Goal: Task Accomplishment & Management: Manage account settings

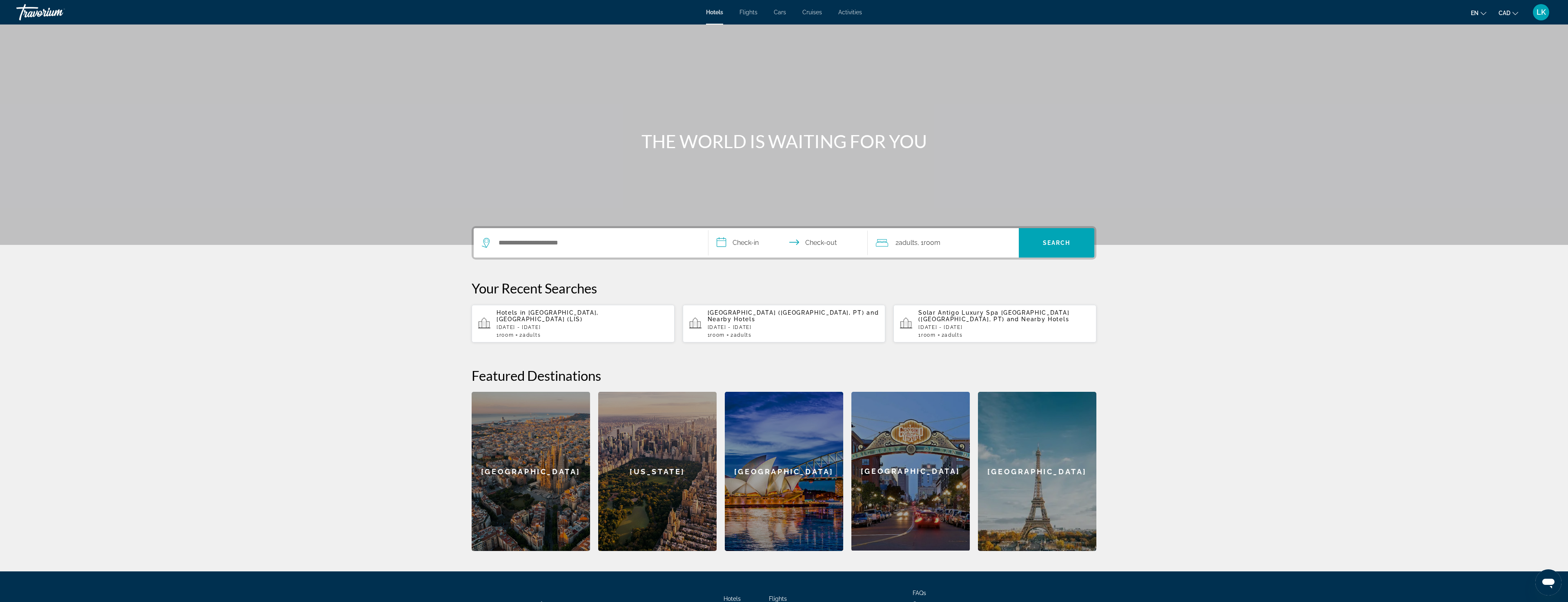
click at [1540, 14] on span "LK" at bounding box center [1541, 12] width 9 height 8
click at [1502, 80] on link "My Account" at bounding box center [1491, 79] width 40 height 10
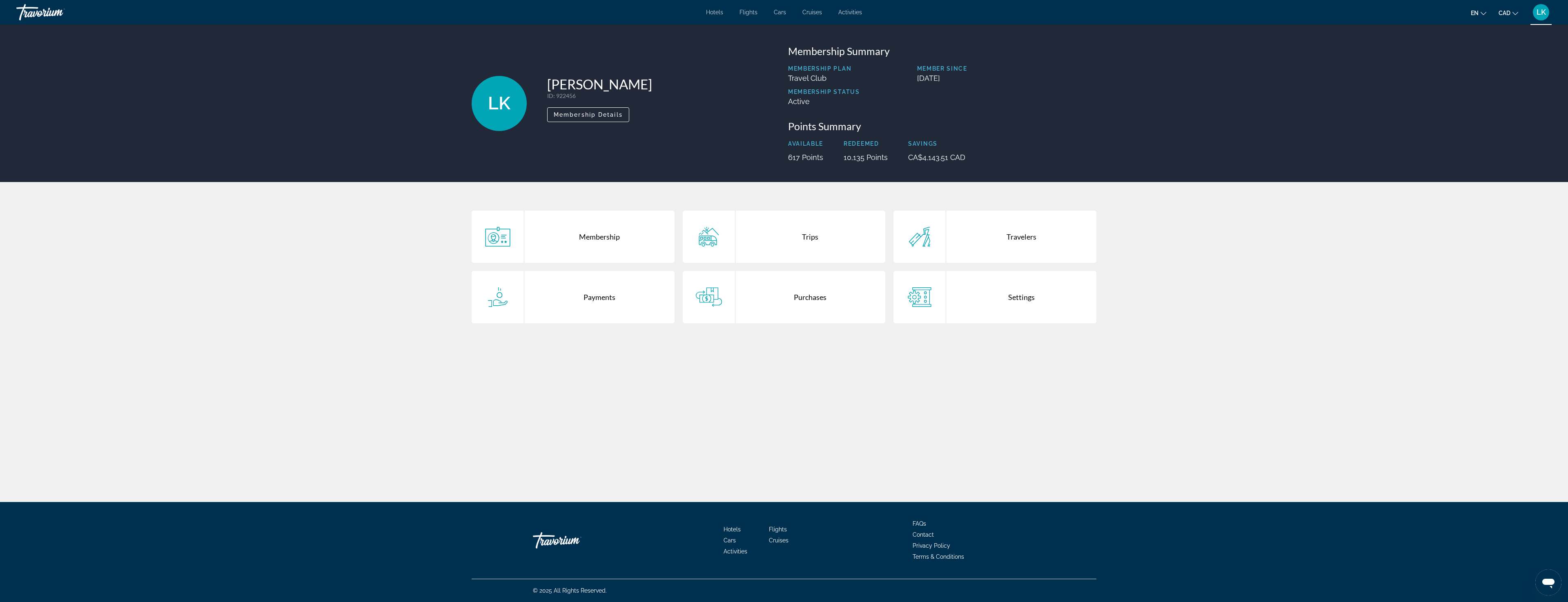
click at [822, 242] on div "Trips" at bounding box center [810, 237] width 150 height 52
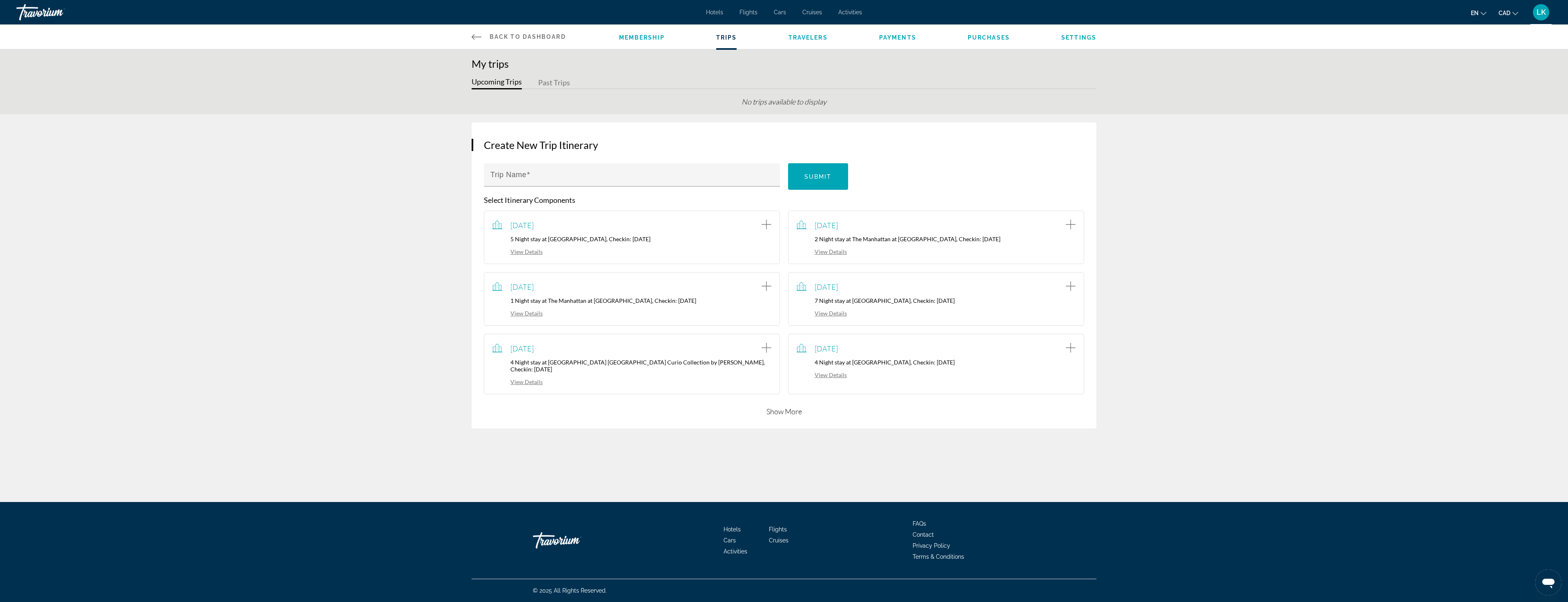
click at [788, 407] on button "Show More" at bounding box center [784, 411] width 35 height 10
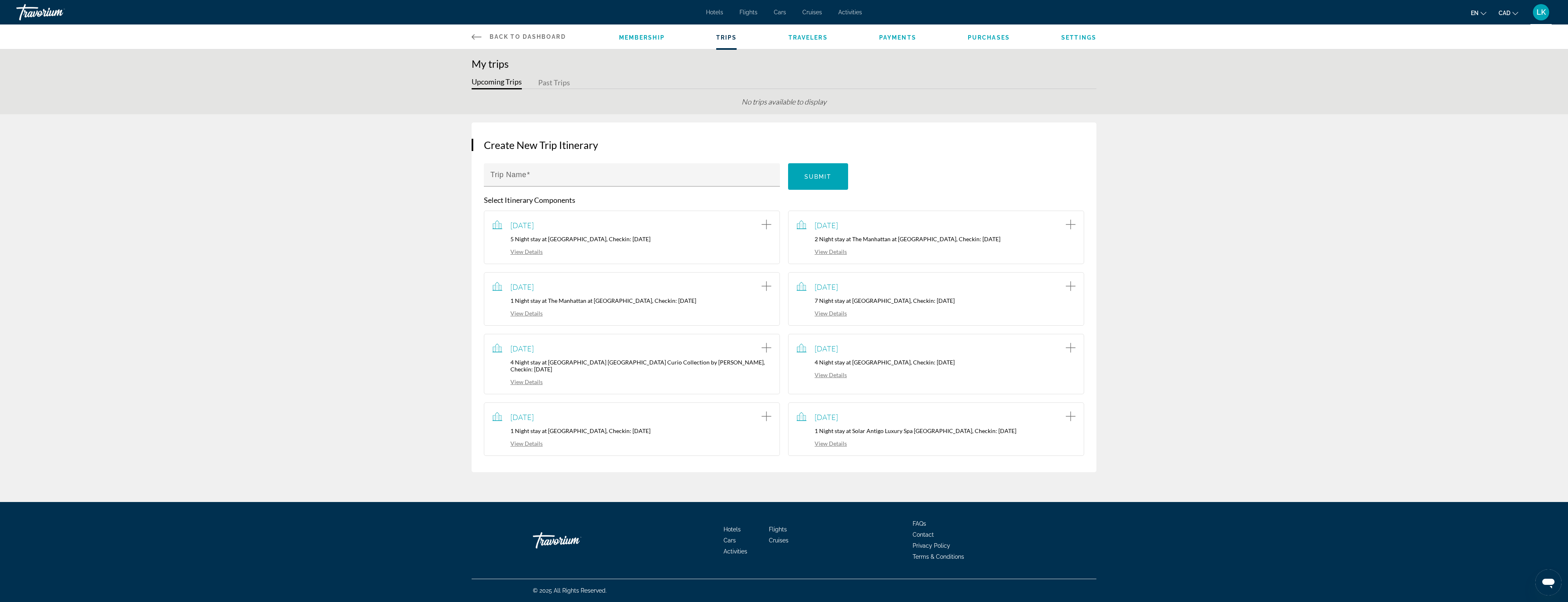
drag, startPoint x: 913, startPoint y: 423, endPoint x: 858, endPoint y: 428, distance: 55.2
click at [912, 427] on p "1 Night stay at Solar Antigo Luxury Spa [GEOGRAPHIC_DATA], Checkin: [DATE]" at bounding box center [936, 430] width 279 height 7
click at [834, 440] on link "View Details" at bounding box center [822, 443] width 51 height 7
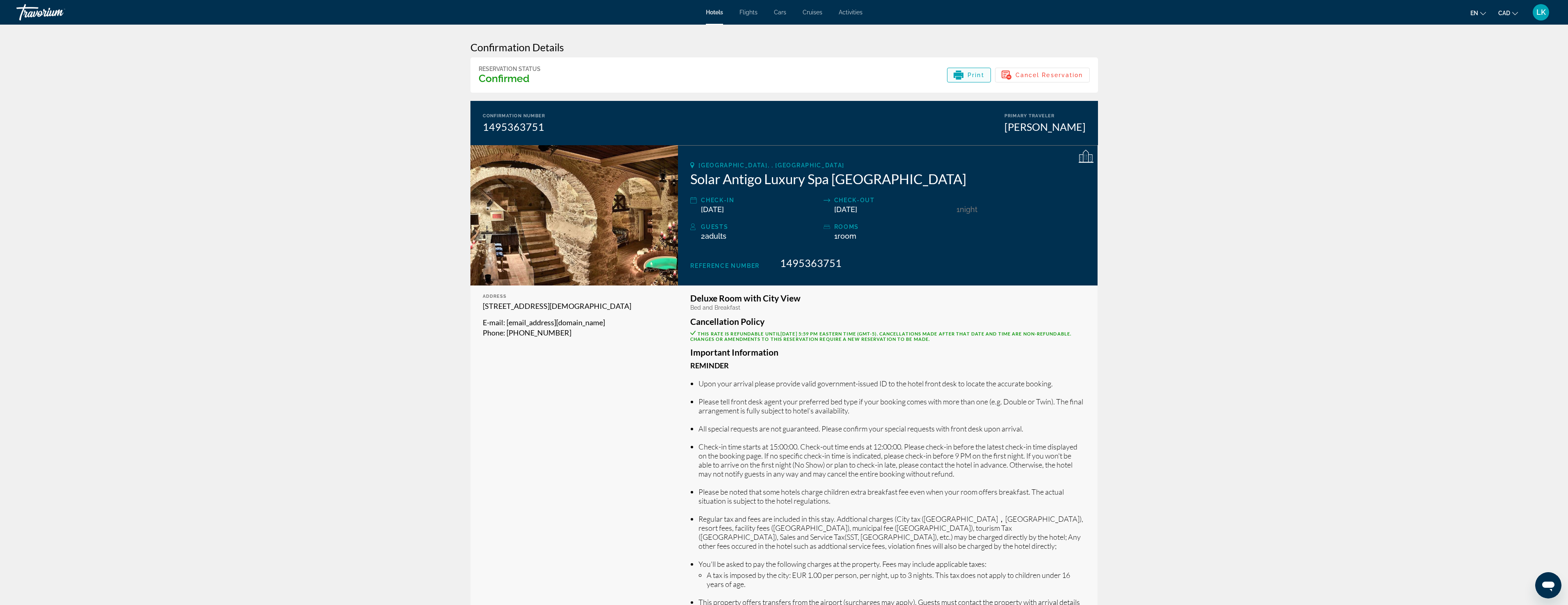
click at [961, 73] on icon "Main content" at bounding box center [959, 75] width 10 height 6
drag, startPoint x: 836, startPoint y: 180, endPoint x: 873, endPoint y: 179, distance: 37.0
click at [885, 179] on h2 "Solar Antigo Luxury Spa [GEOGRAPHIC_DATA]" at bounding box center [888, 179] width 395 height 17
copy h2 "[GEOGRAPHIC_DATA]"
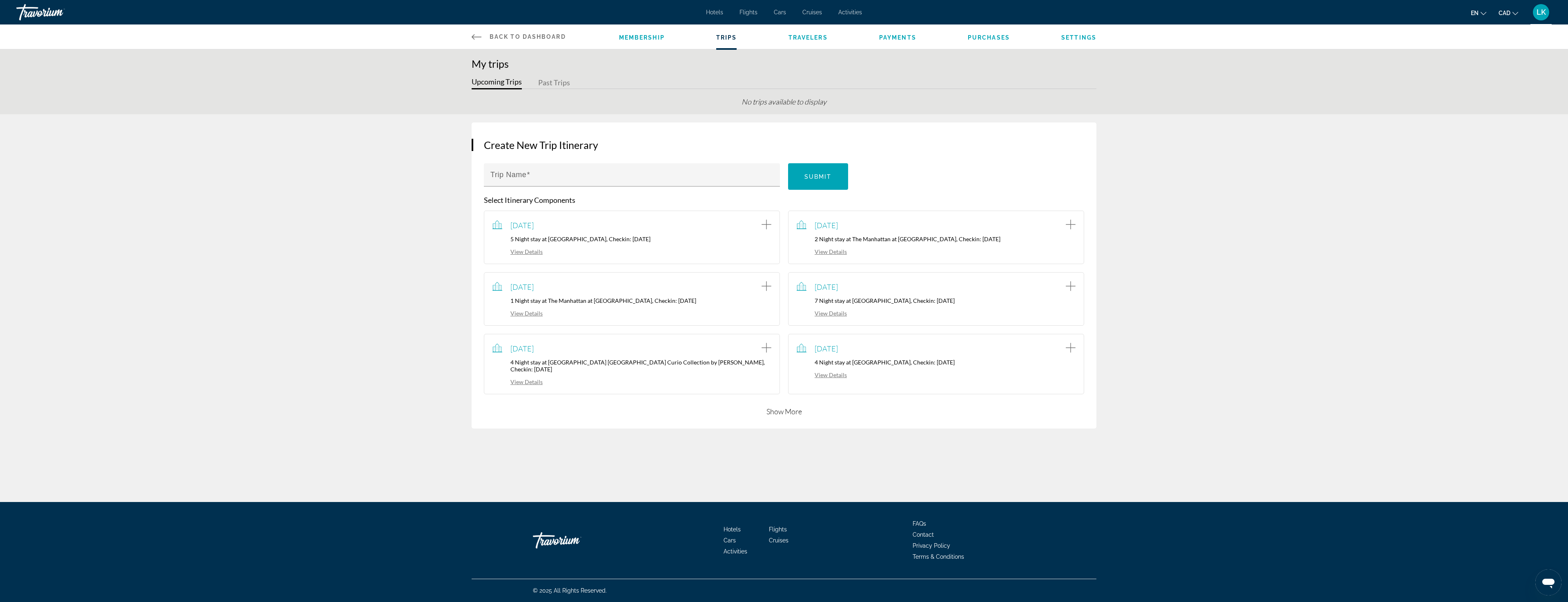
click at [789, 409] on button "Show More" at bounding box center [784, 411] width 35 height 10
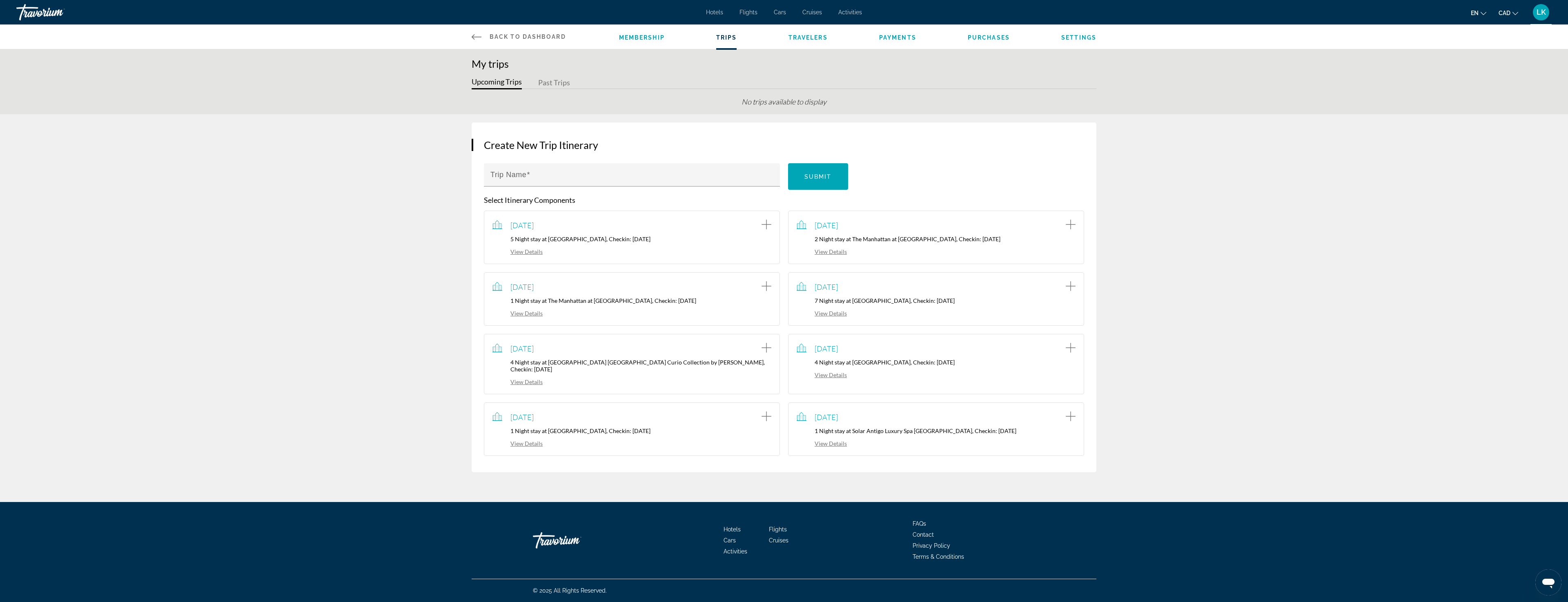
click at [826, 440] on link "View Details" at bounding box center [822, 443] width 51 height 7
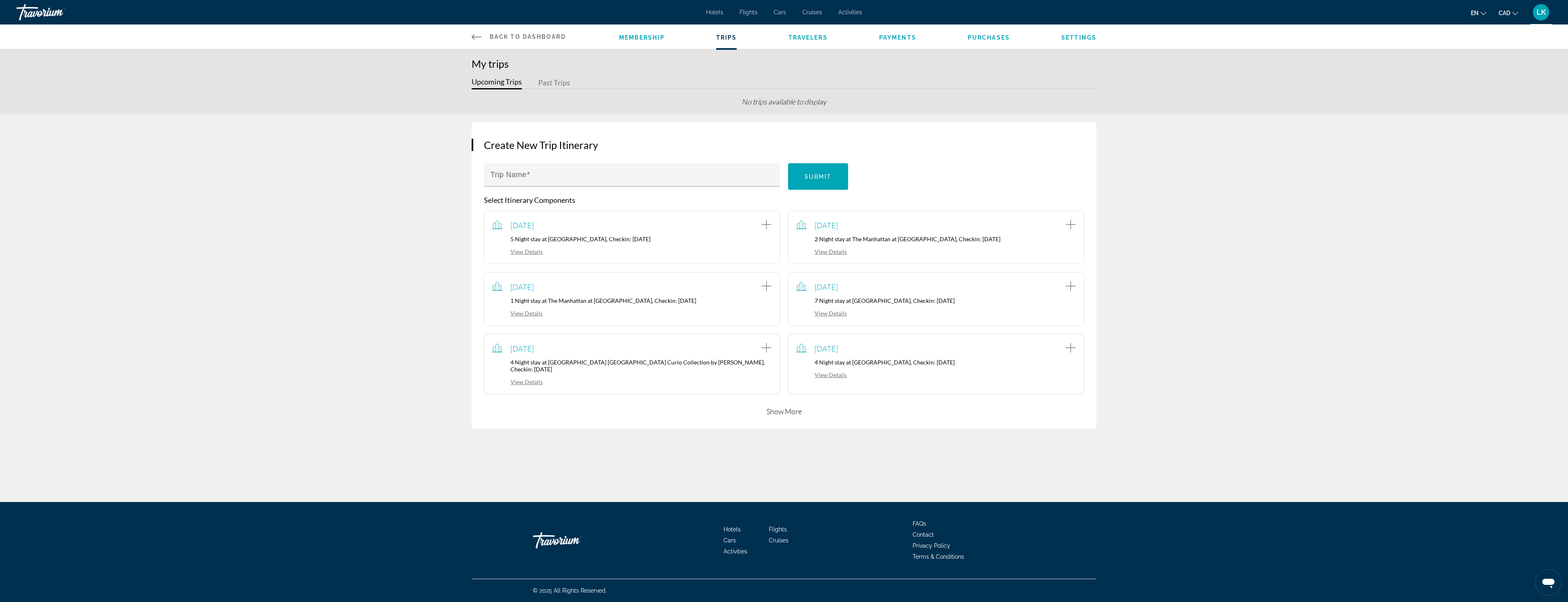
click at [799, 407] on button "Show More" at bounding box center [784, 411] width 35 height 10
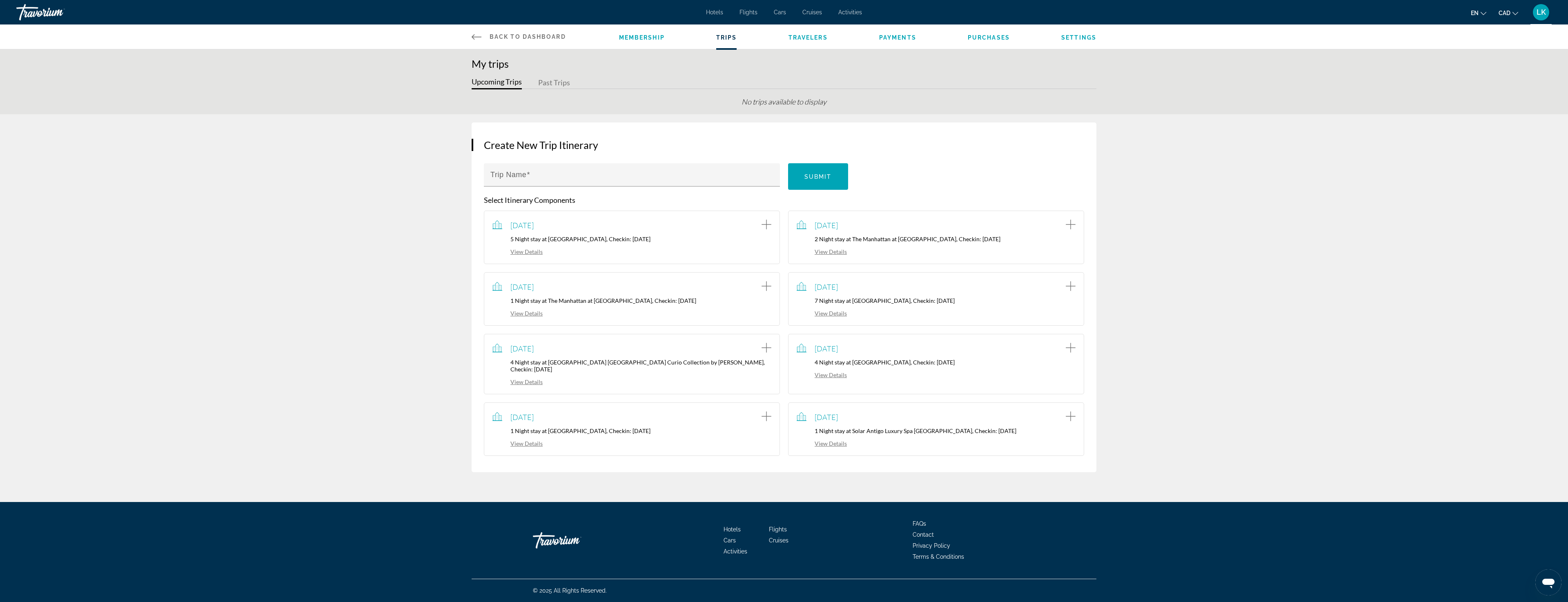
click at [528, 440] on link "View Details" at bounding box center [517, 443] width 51 height 7
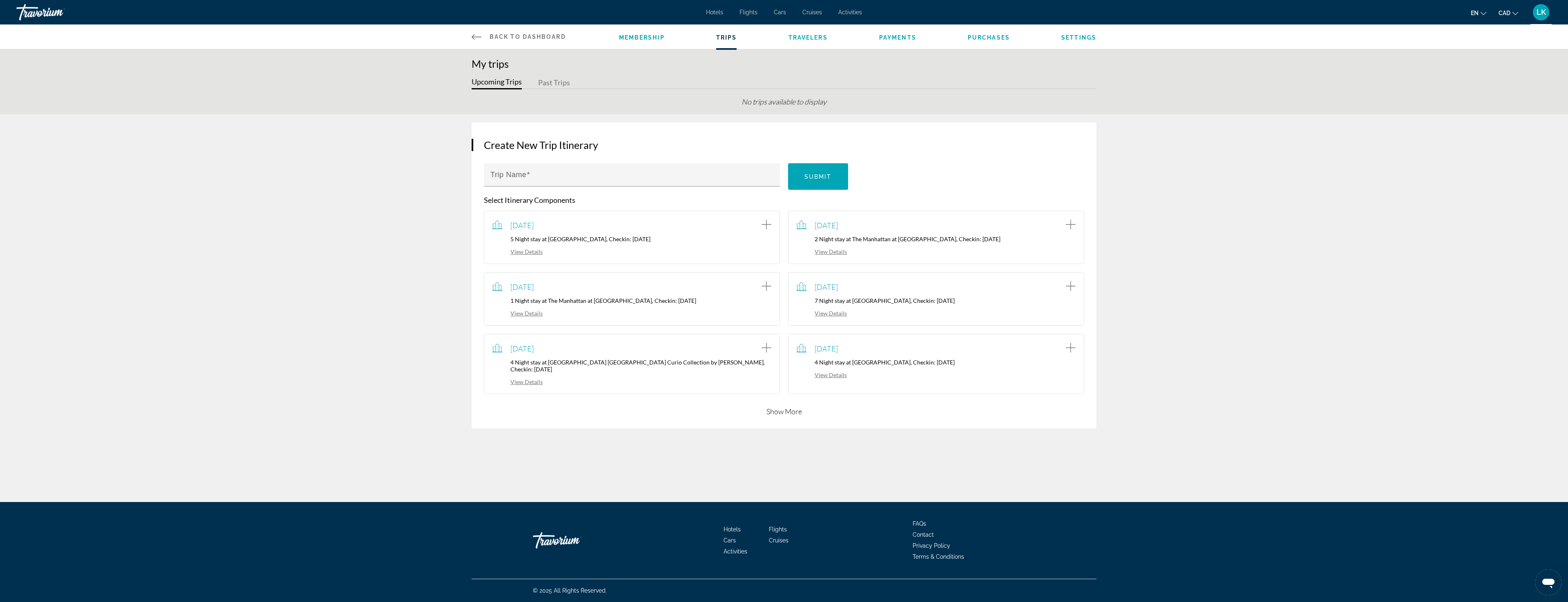
click at [794, 407] on button "Show More" at bounding box center [784, 411] width 35 height 10
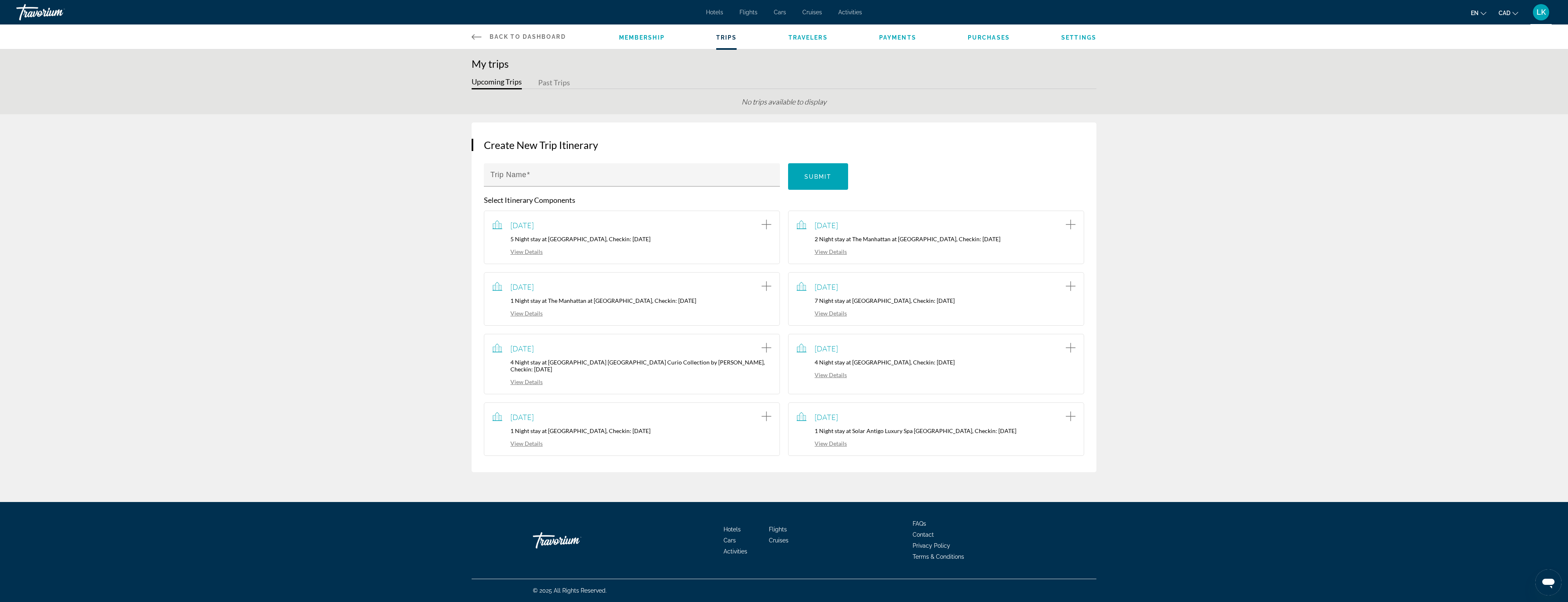
click at [831, 372] on link "View Details" at bounding box center [822, 374] width 51 height 7
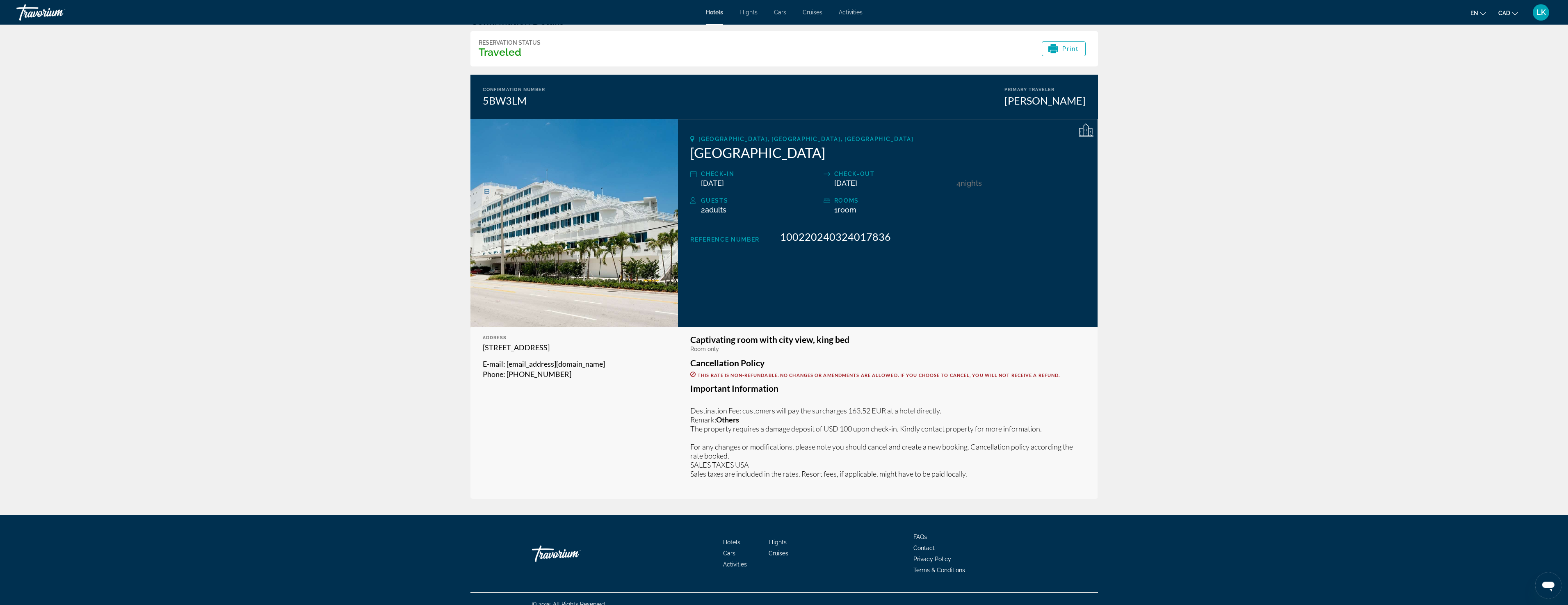
scroll to position [37, 0]
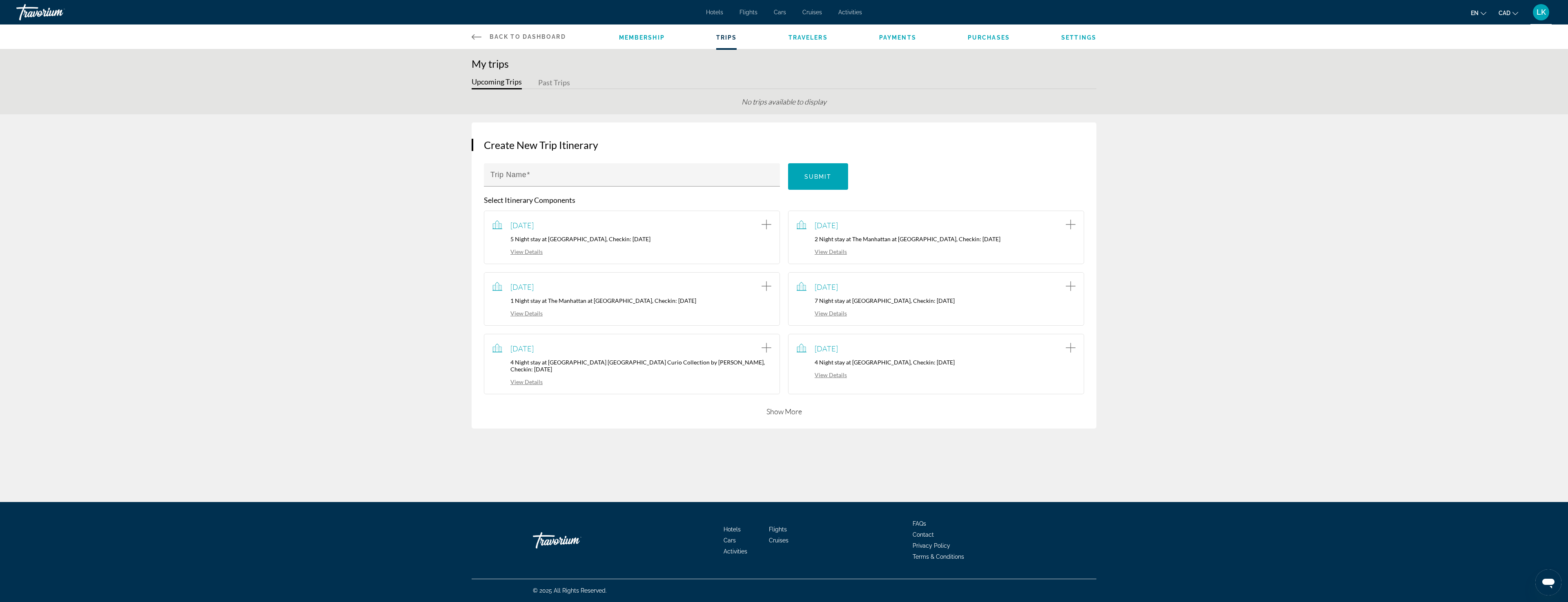
click at [782, 407] on button "Show More" at bounding box center [784, 411] width 35 height 10
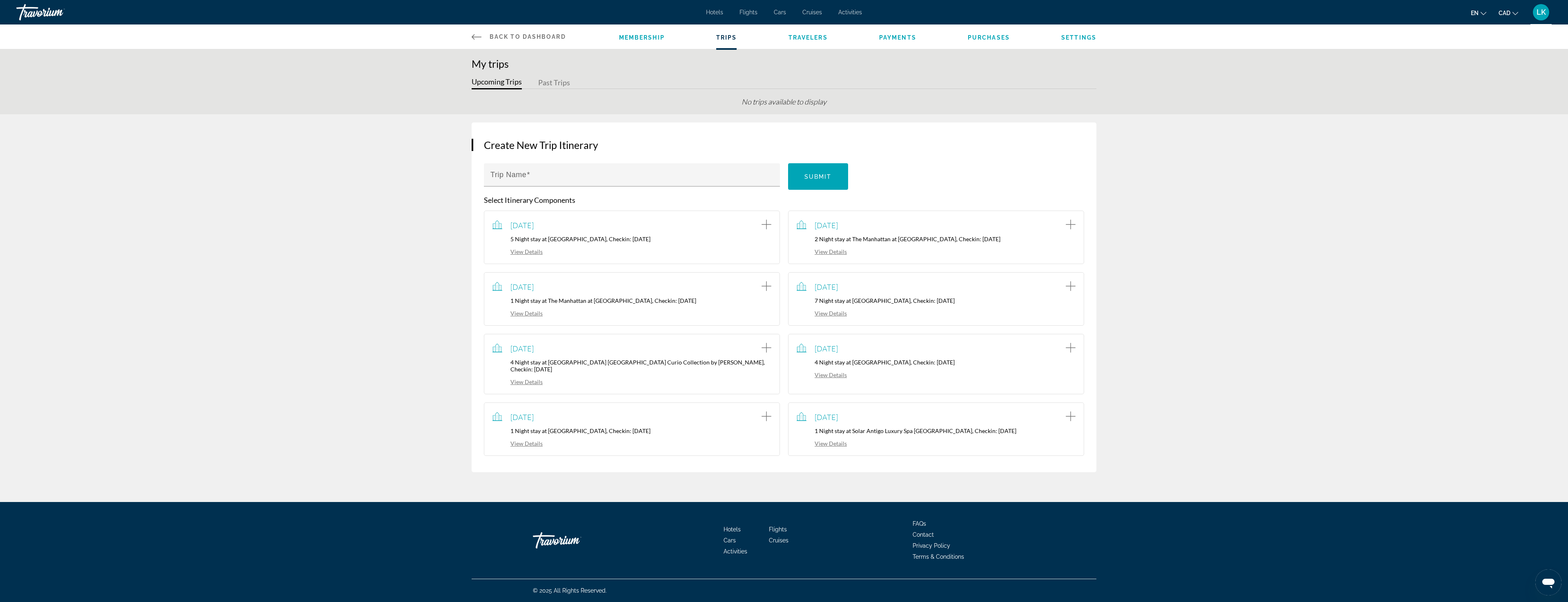
click at [1072, 411] on icon "Add item to trip" at bounding box center [1071, 416] width 10 height 10
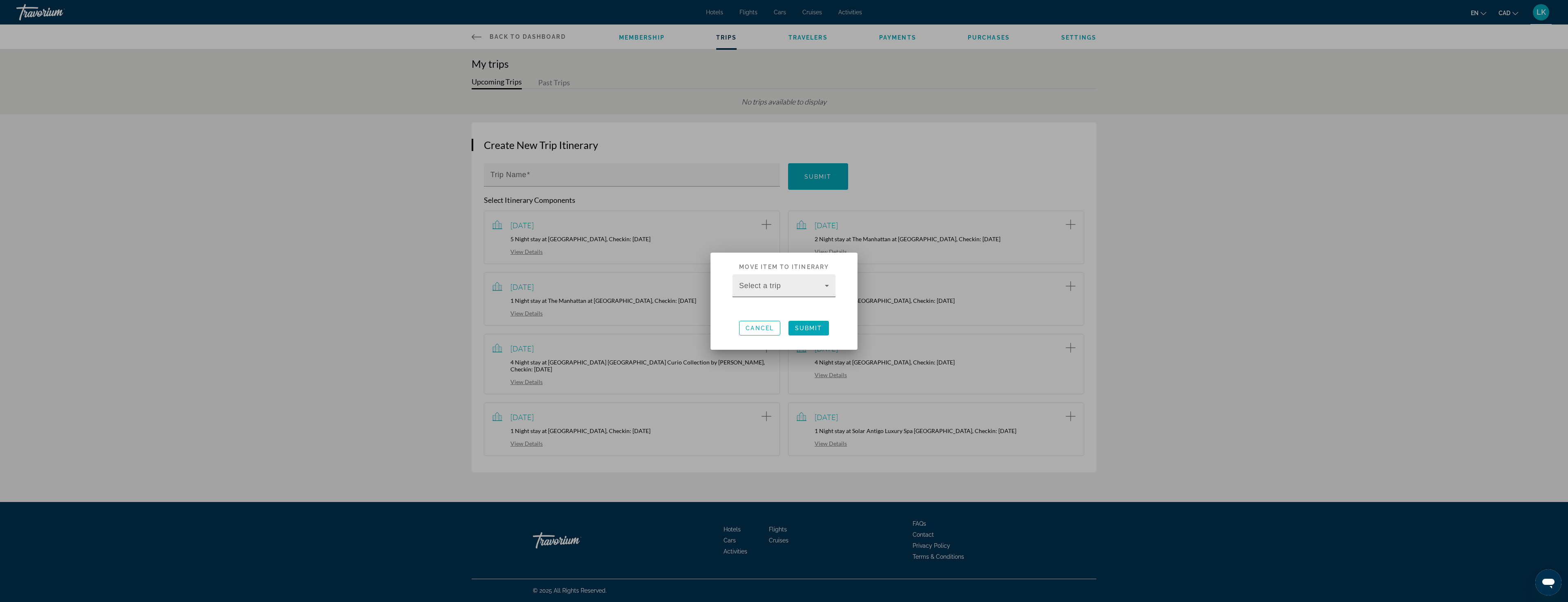
click at [777, 289] on span at bounding box center [782, 289] width 86 height 10
click at [769, 476] on div at bounding box center [784, 301] width 1568 height 602
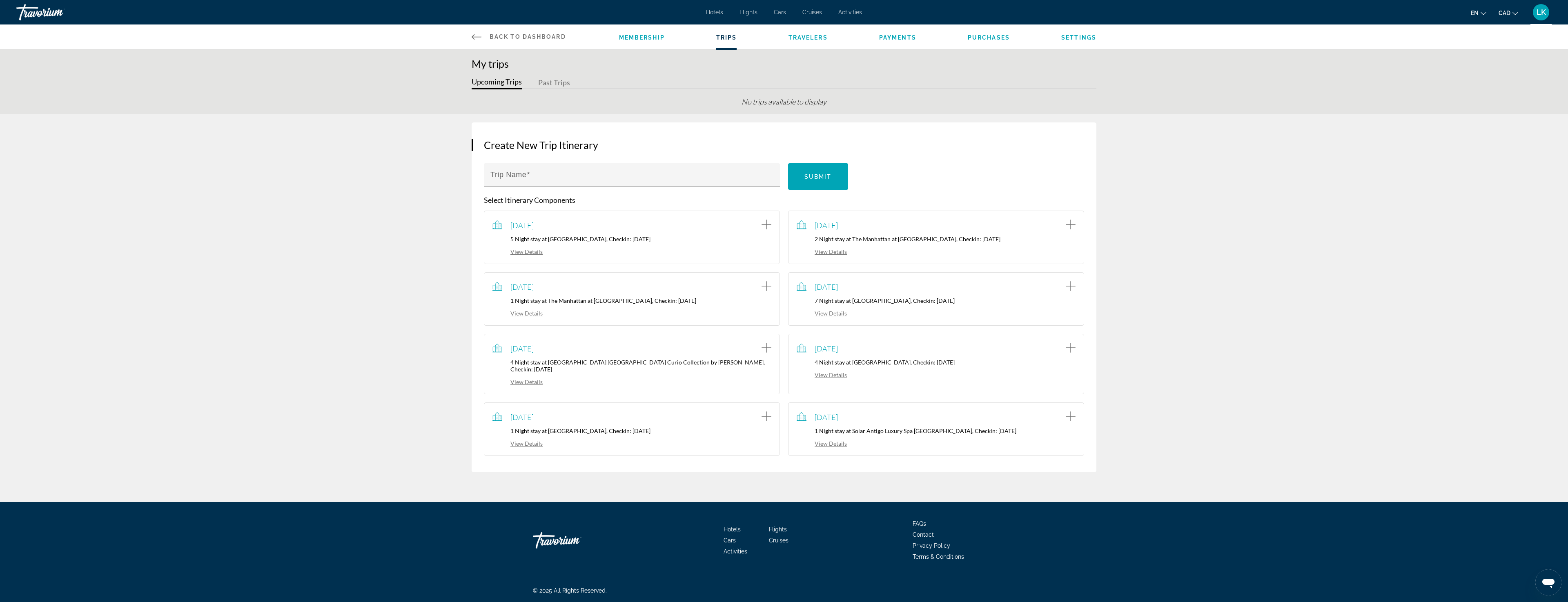
click at [906, 38] on span "Payments" at bounding box center [897, 37] width 37 height 7
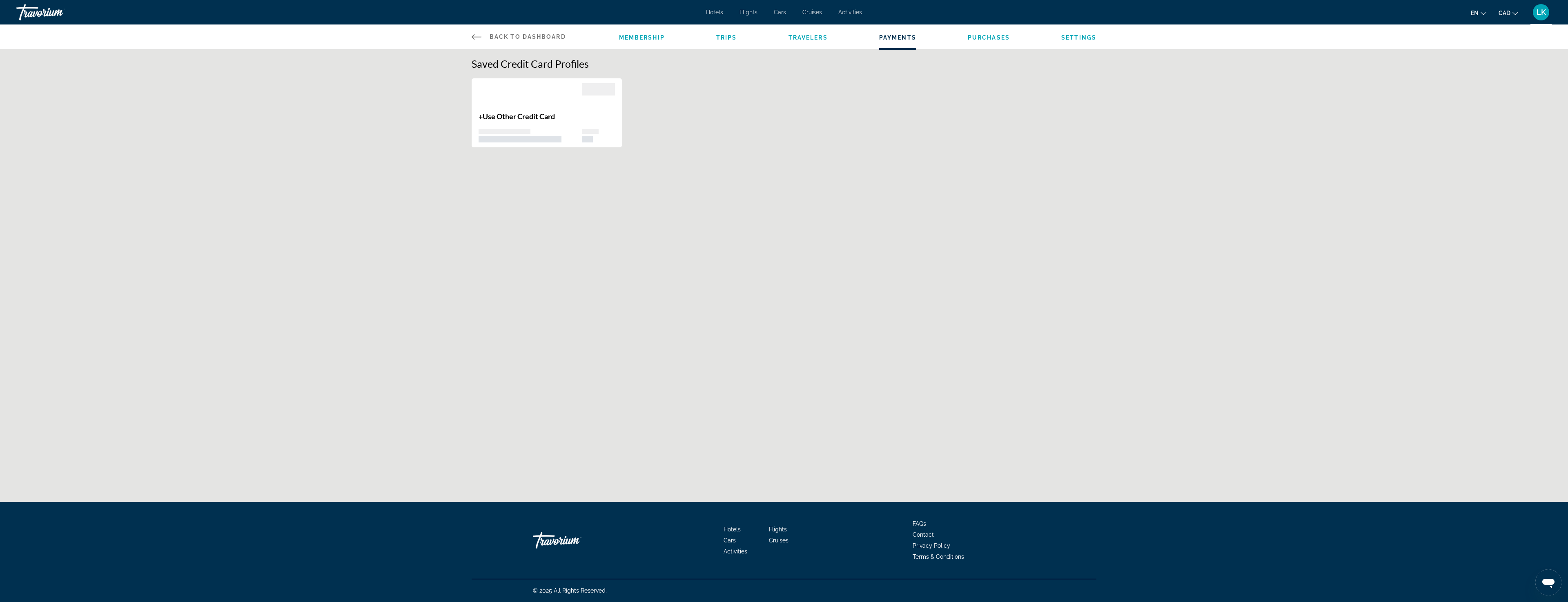
click at [990, 38] on span "Purchases" at bounding box center [989, 37] width 42 height 7
